Goal: Information Seeking & Learning: Learn about a topic

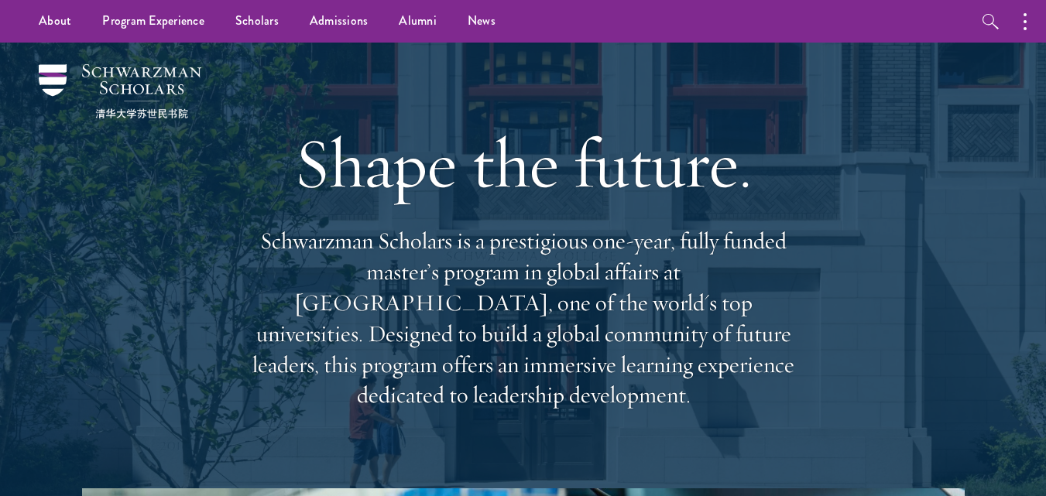
click at [531, 78] on div "Shape the future. Schwarzman Scholars is a prestigious one-year, fully funded m…" at bounding box center [524, 266] width 558 height 446
click at [1021, 15] on button "button" at bounding box center [1029, 21] width 34 height 43
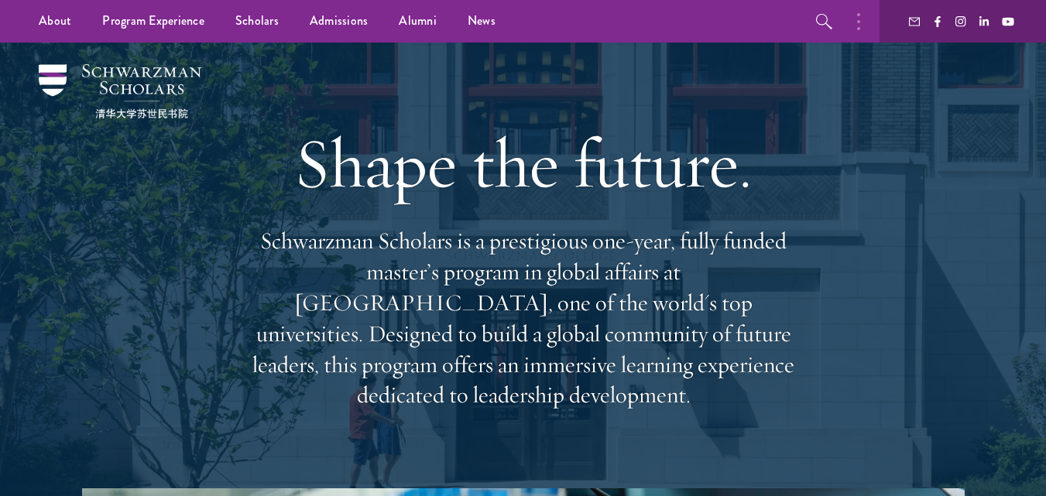
click at [1022, 16] on div at bounding box center [963, 21] width 167 height 43
click at [1018, 82] on div at bounding box center [523, 312] width 1046 height 539
click at [868, 28] on button "button" at bounding box center [863, 21] width 34 height 43
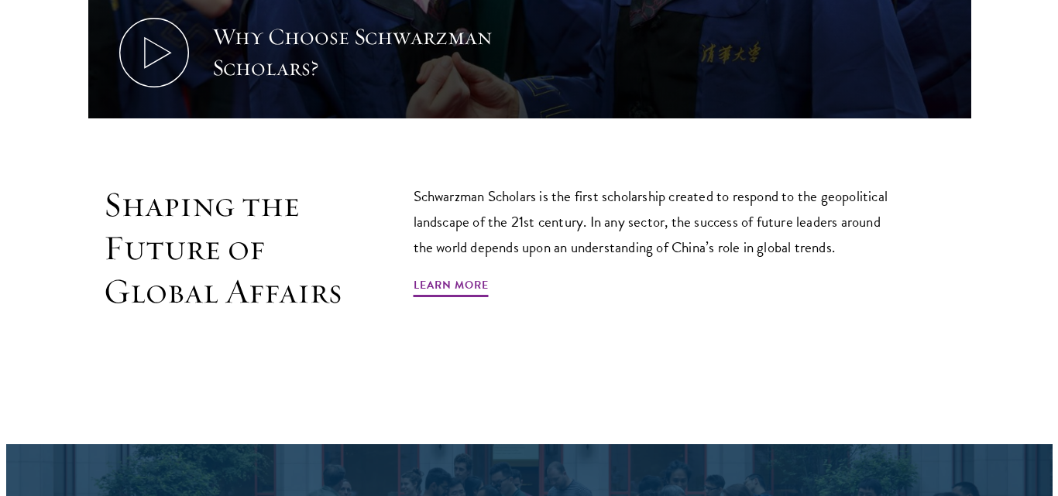
scroll to position [434, 0]
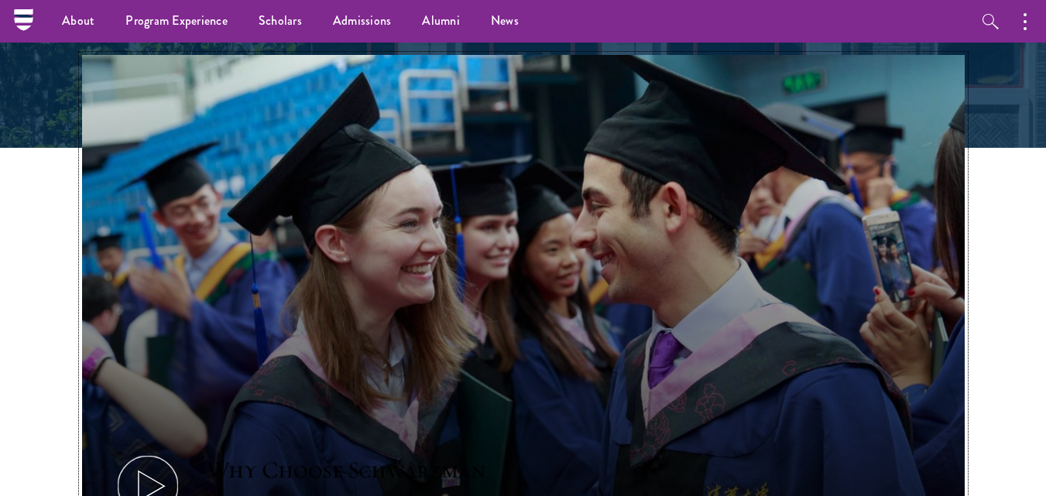
click at [139, 451] on icon at bounding box center [148, 486] width 70 height 70
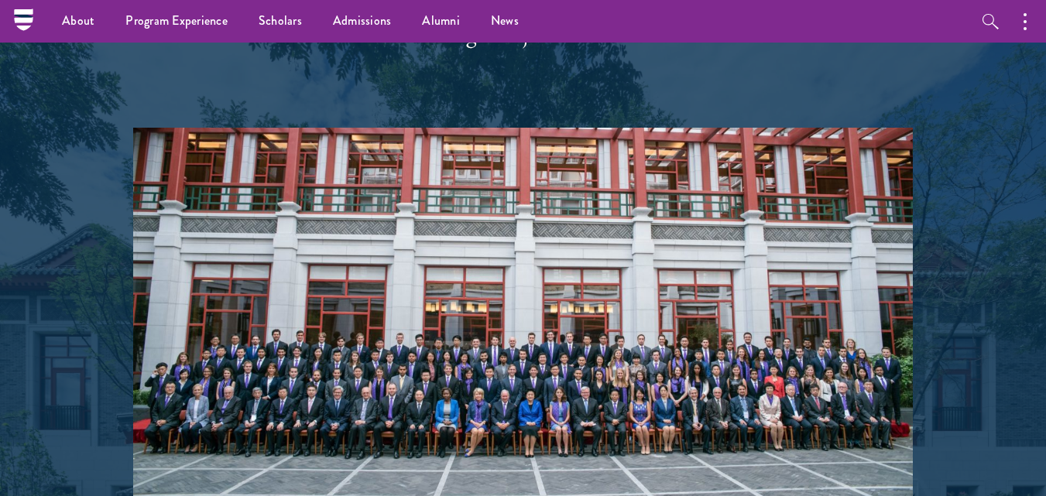
scroll to position [2542, 0]
